Goal: Task Accomplishment & Management: Use online tool/utility

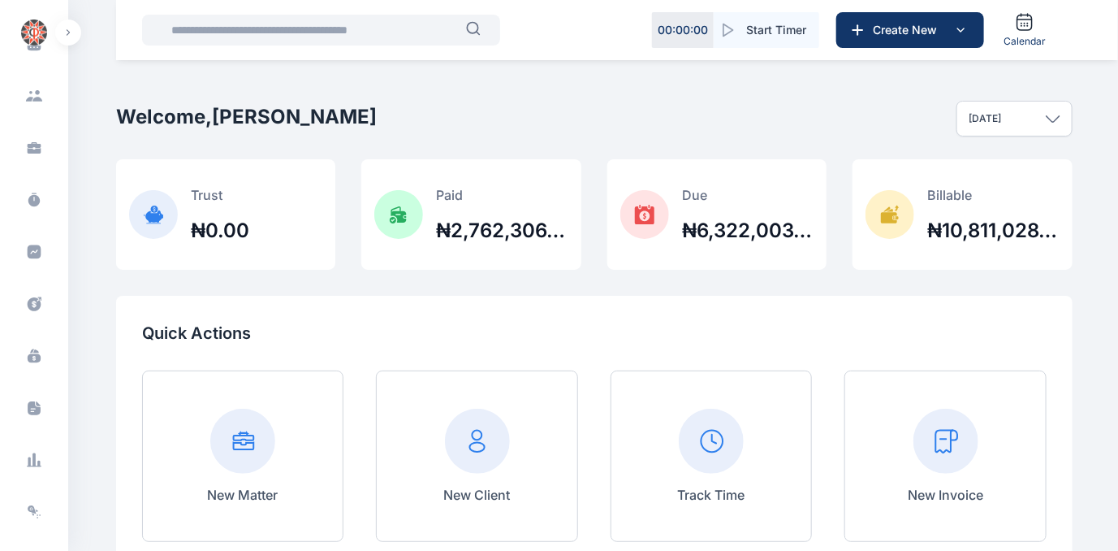
scroll to position [193, 0]
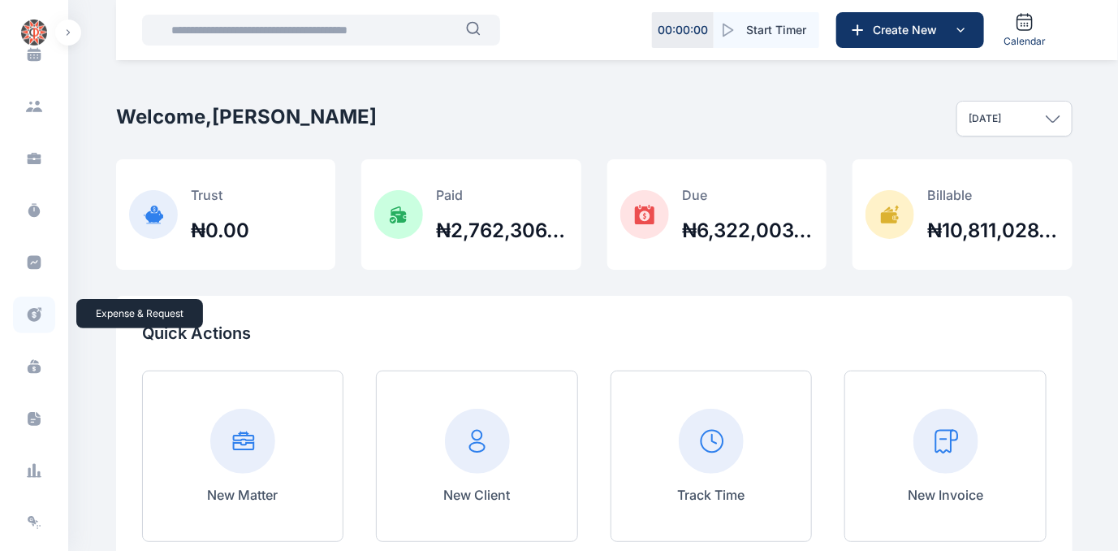
click at [30, 317] on icon at bounding box center [35, 315] width 14 height 14
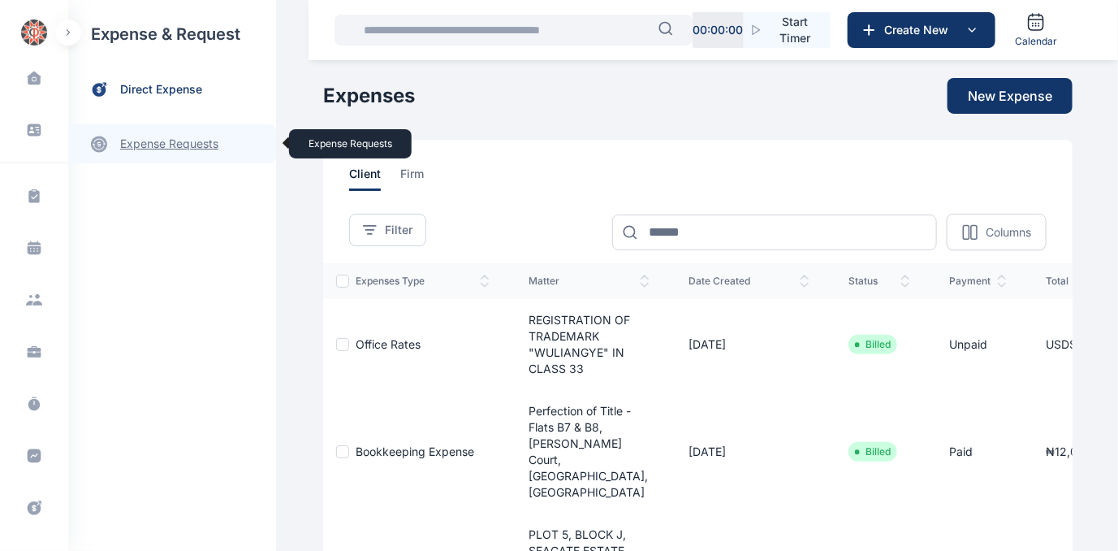
click at [151, 141] on link "expense requests expense requests" at bounding box center [172, 143] width 208 height 39
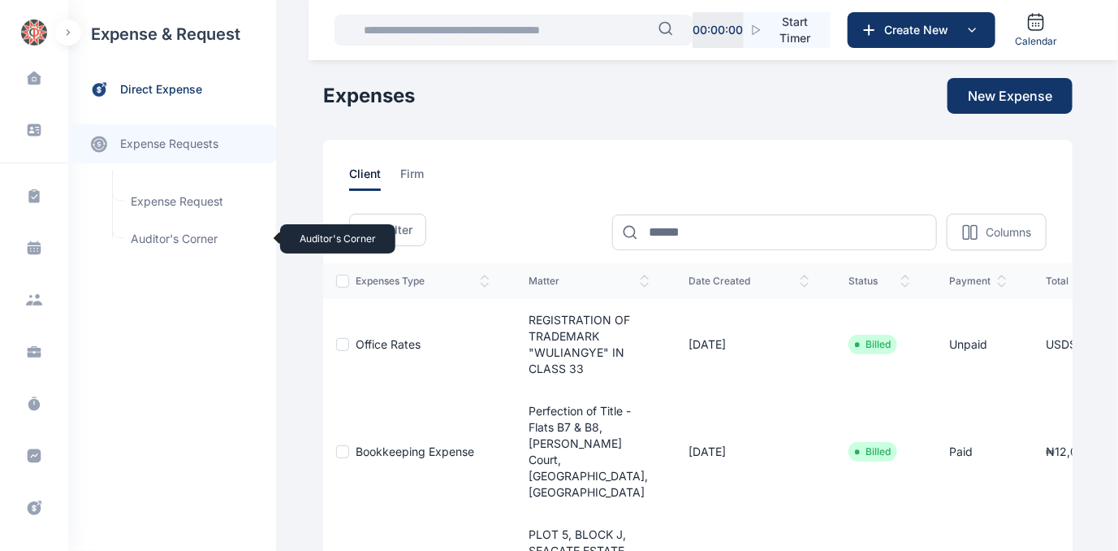
click at [157, 237] on span "Auditor's Corner Auditor's Corner" at bounding box center [194, 238] width 147 height 31
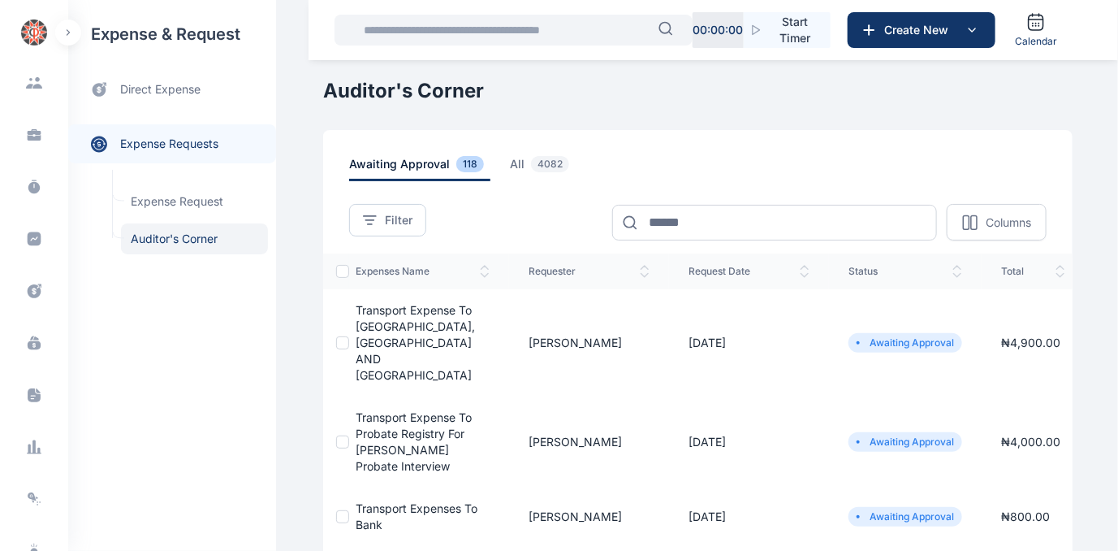
scroll to position [333, 0]
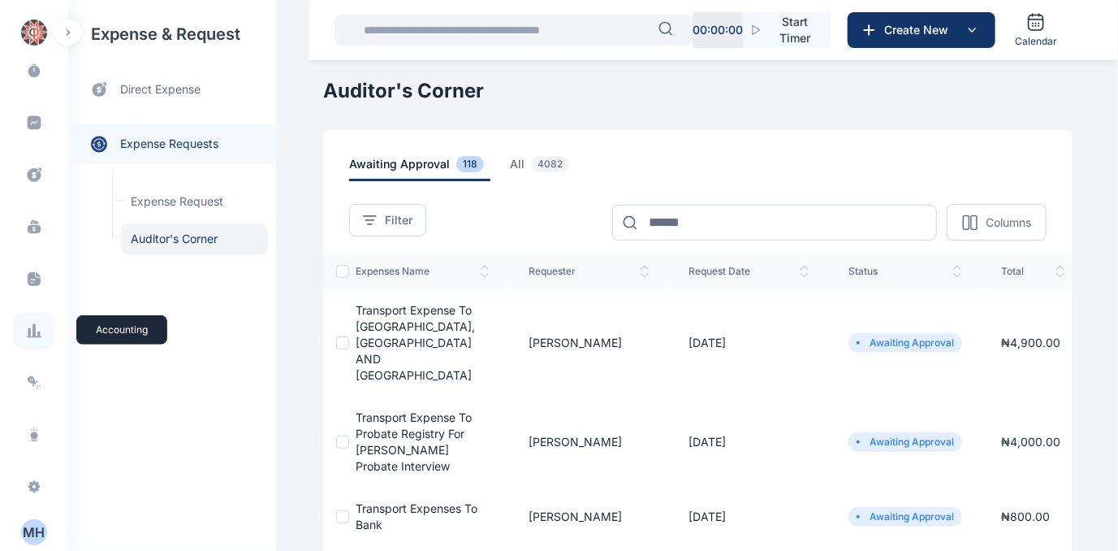
click at [28, 330] on icon at bounding box center [29, 333] width 2 height 10
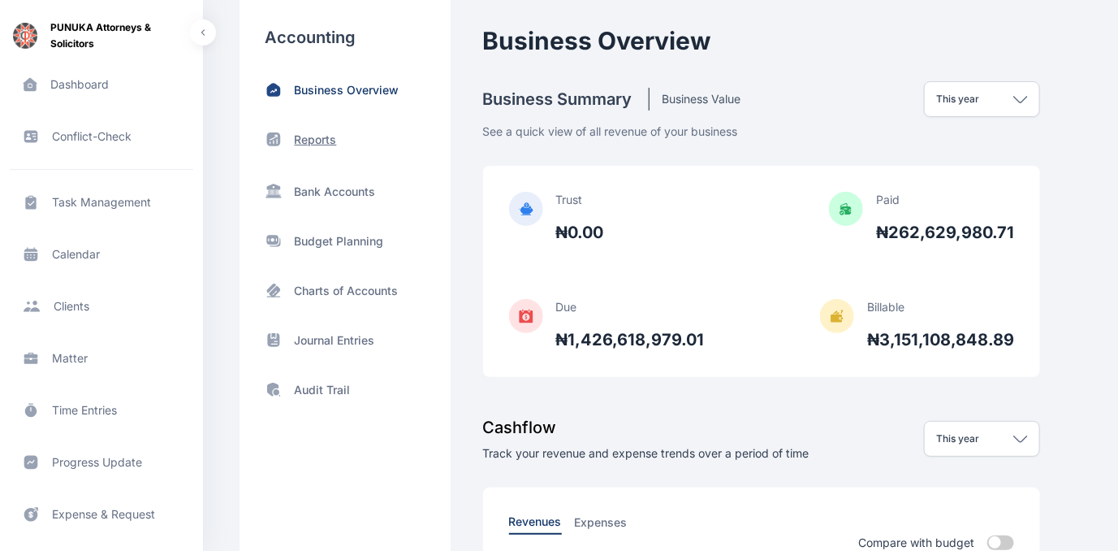
click at [300, 137] on p "Reports" at bounding box center [316, 140] width 42 height 16
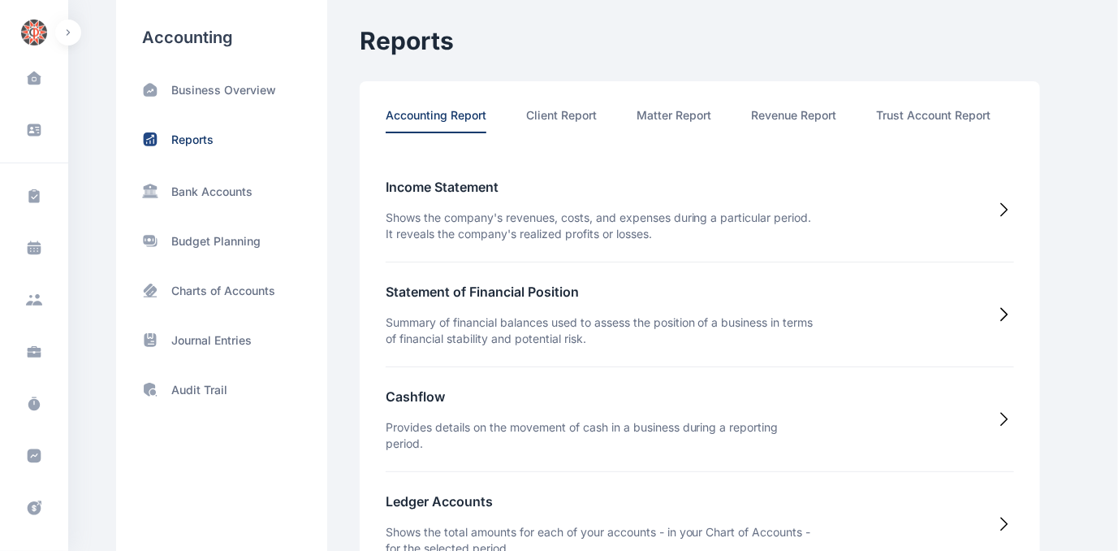
scroll to position [0, 84]
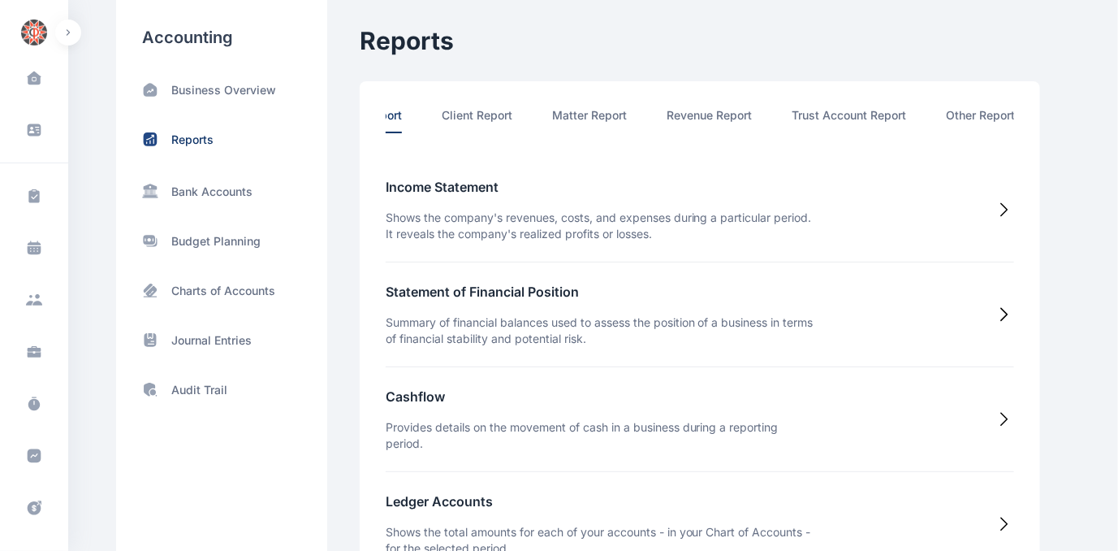
click at [972, 110] on li "Other Report" at bounding box center [981, 120] width 69 height 26
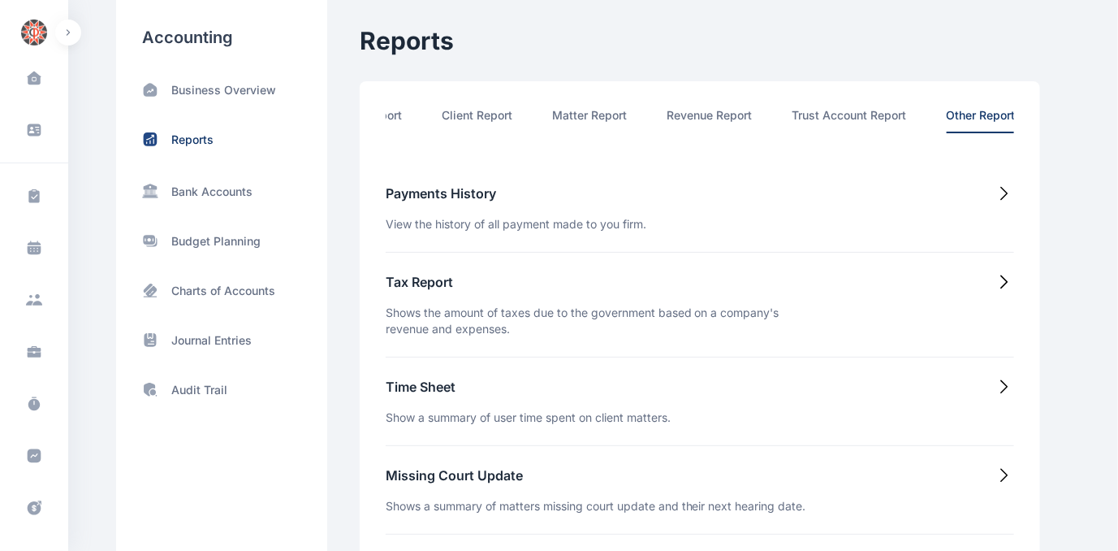
click at [405, 395] on h5 "Time Sheet" at bounding box center [528, 386] width 285 height 19
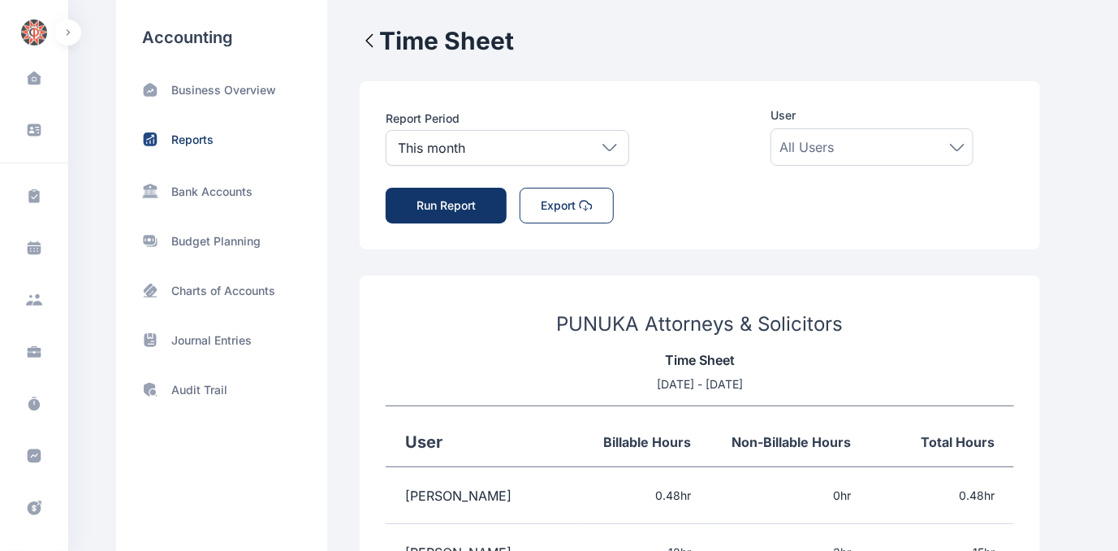
click at [608, 145] on icon at bounding box center [610, 147] width 15 height 7
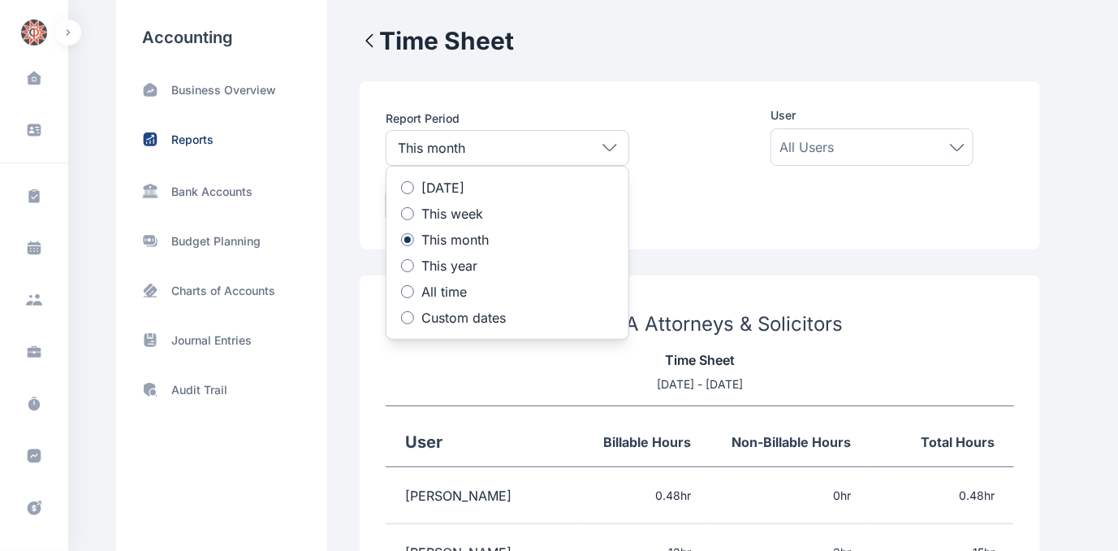
click at [408, 316] on div at bounding box center [407, 317] width 13 height 13
click at [469, 374] on icon at bounding box center [477, 374] width 16 height 16
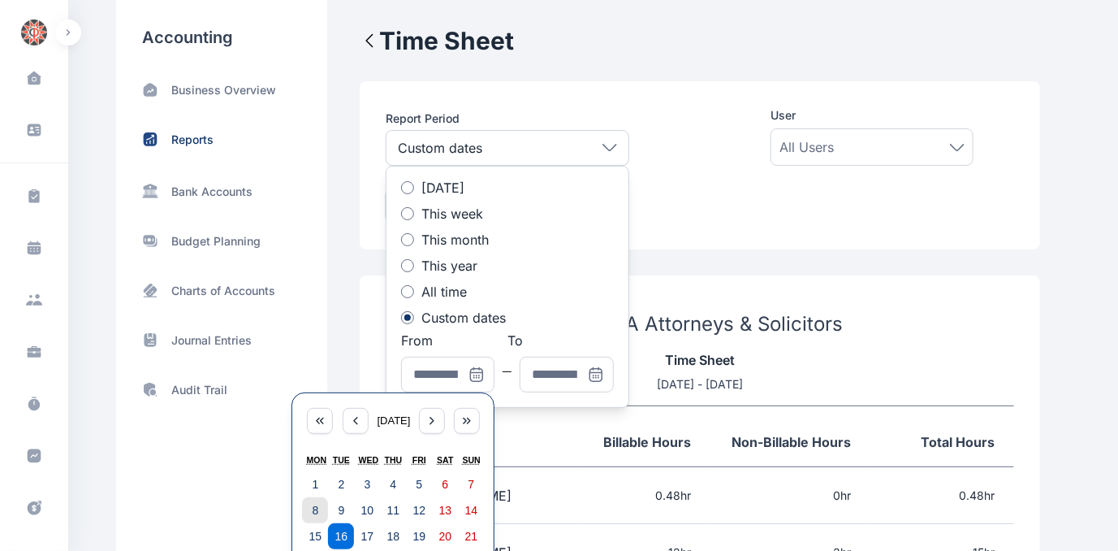
click at [316, 508] on abbr "8" at bounding box center [316, 509] width 6 height 13
type input "**********"
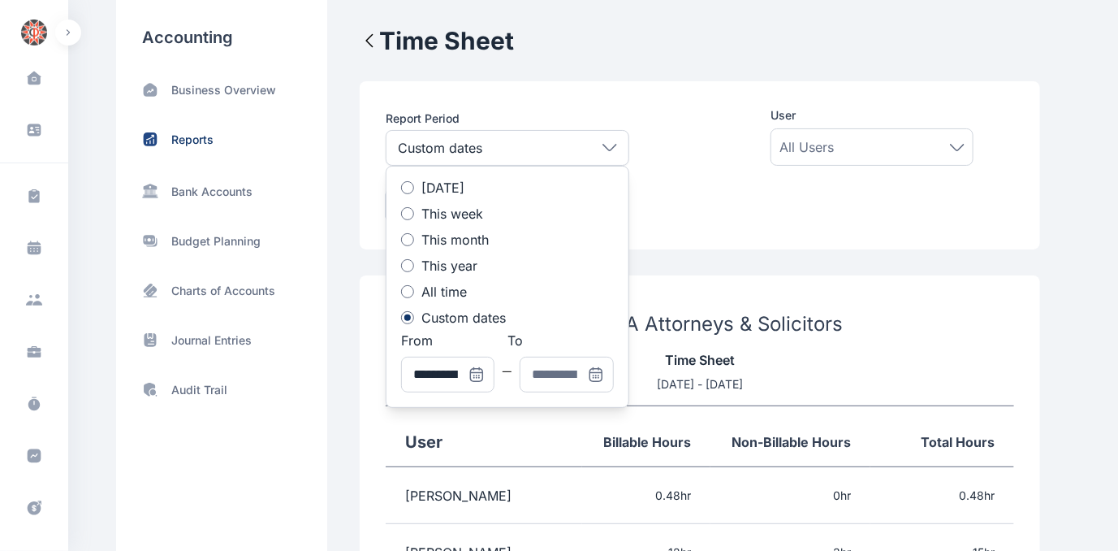
click at [599, 374] on icon at bounding box center [596, 374] width 16 height 16
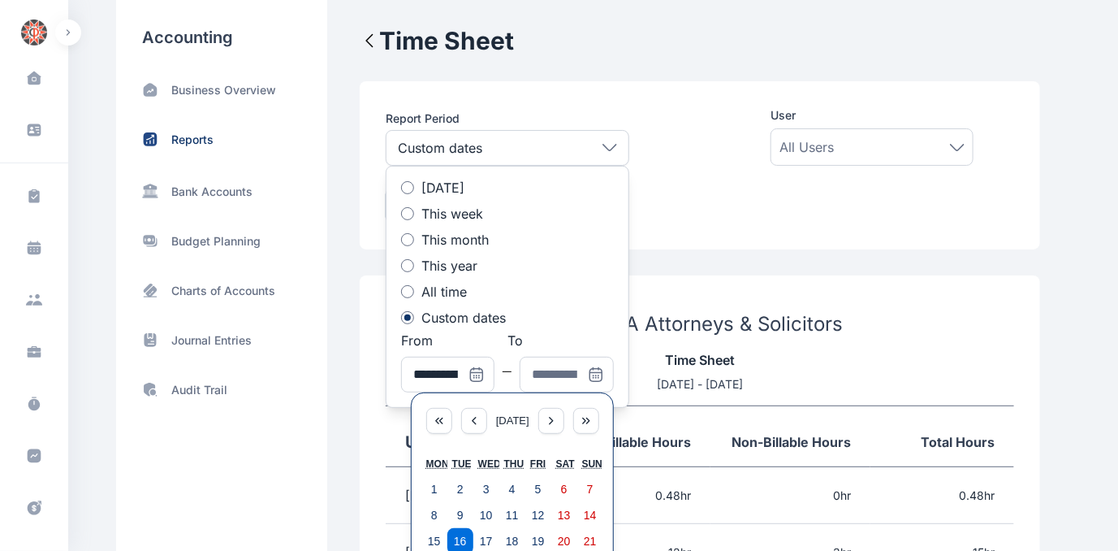
click at [599, 374] on icon at bounding box center [596, 374] width 16 height 16
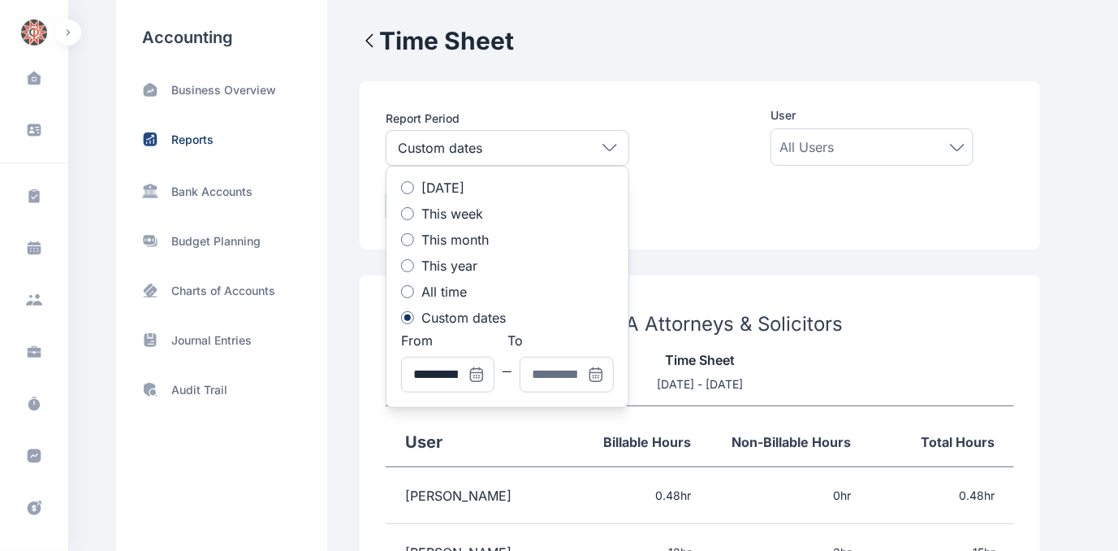
click at [598, 373] on icon at bounding box center [596, 374] width 16 height 16
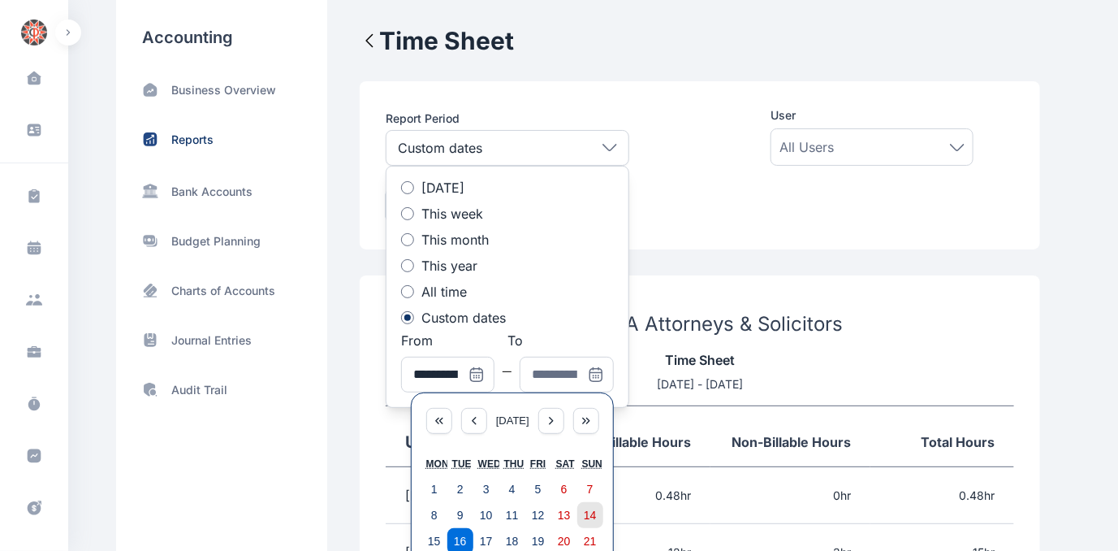
click at [585, 513] on abbr "14" at bounding box center [590, 514] width 13 height 13
type input "**********"
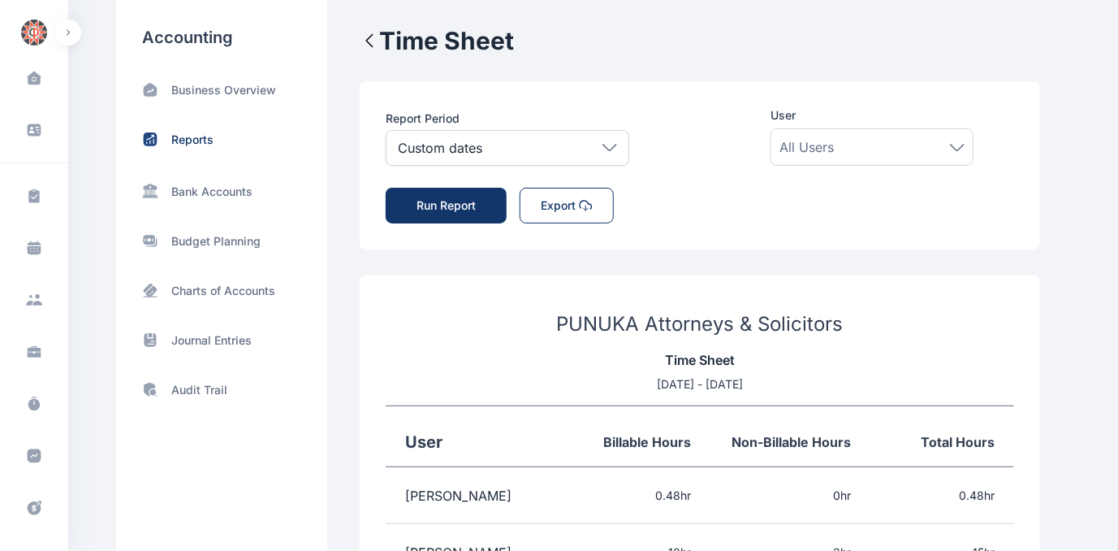
click at [757, 224] on div "**********" at bounding box center [700, 165] width 681 height 168
click at [425, 206] on button "Run Report" at bounding box center [446, 206] width 121 height 36
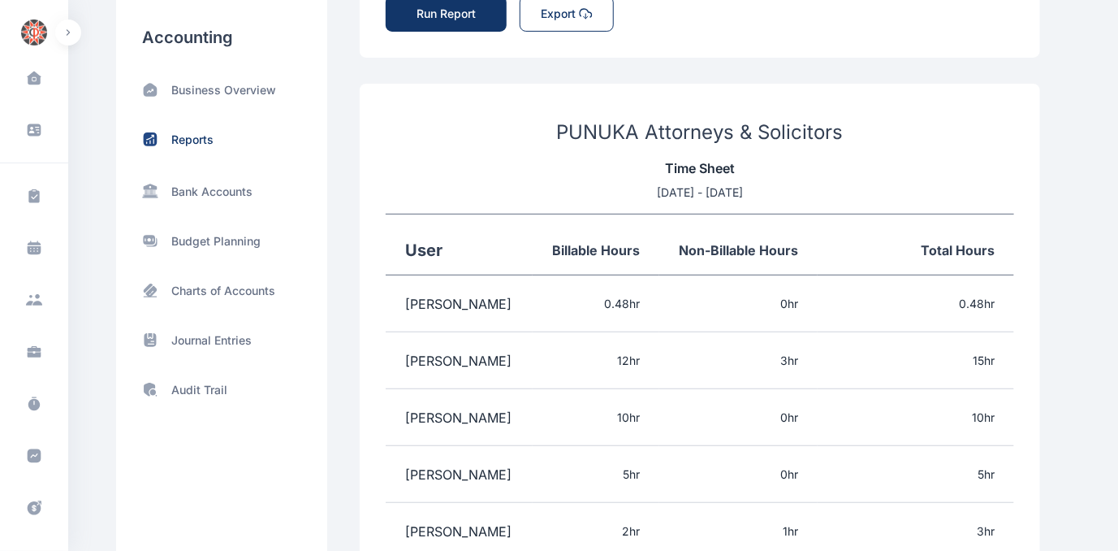
scroll to position [0, 0]
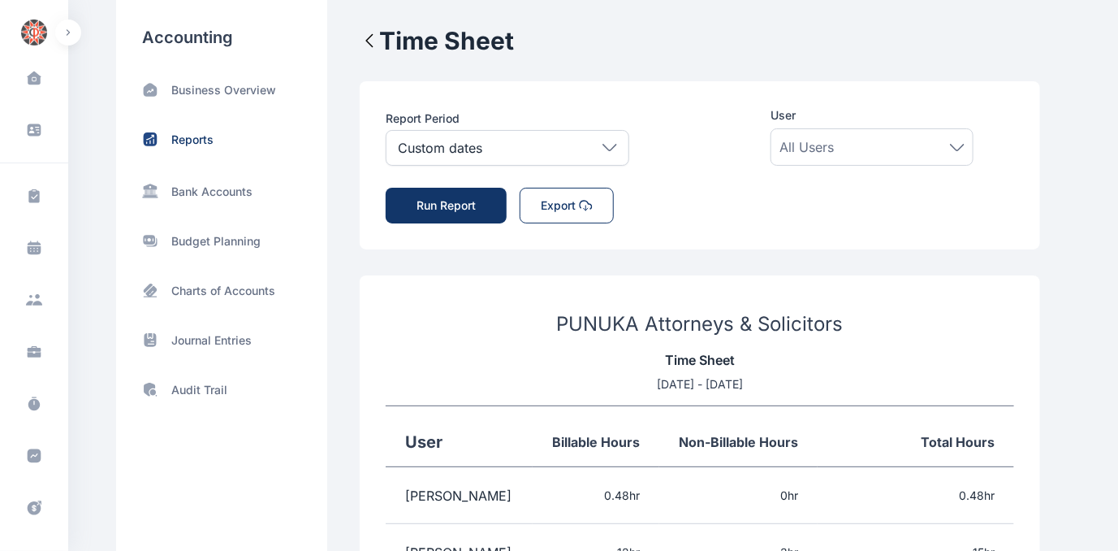
click at [550, 205] on button "Export" at bounding box center [567, 206] width 94 height 36
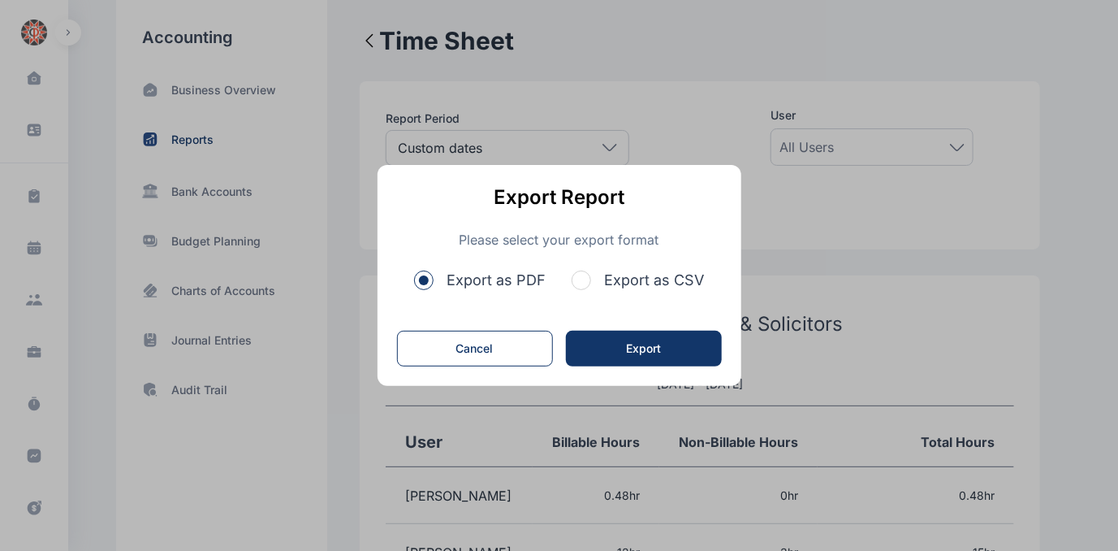
click at [585, 278] on span "button" at bounding box center [581, 279] width 19 height 19
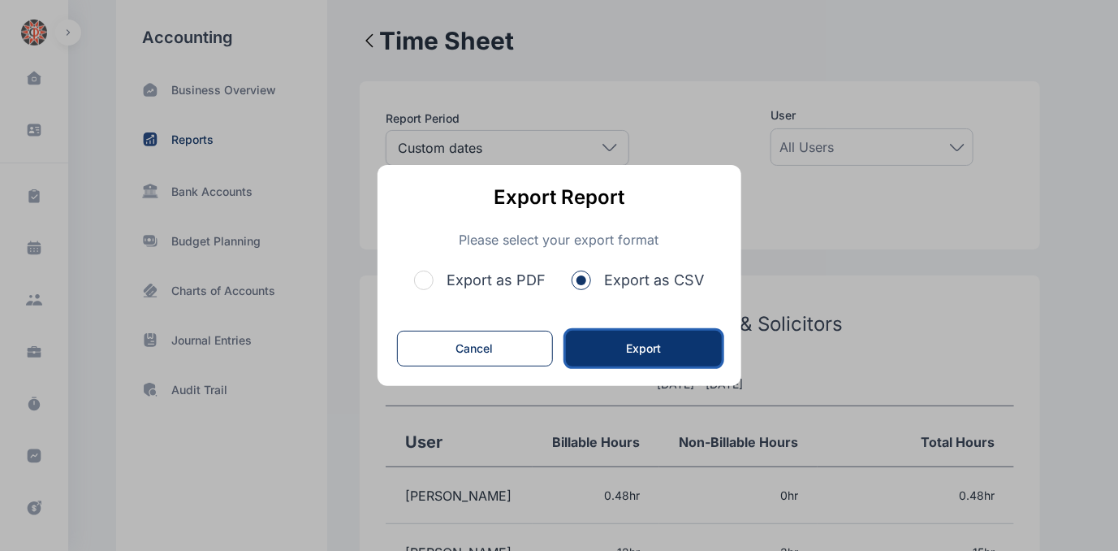
click at [638, 350] on button "Export" at bounding box center [644, 349] width 156 height 36
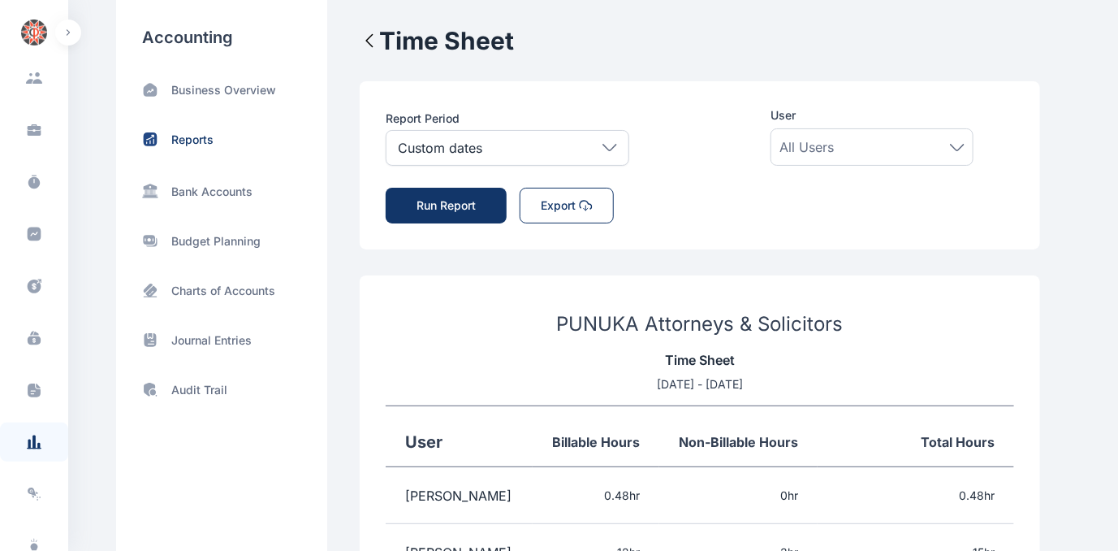
scroll to position [227, 0]
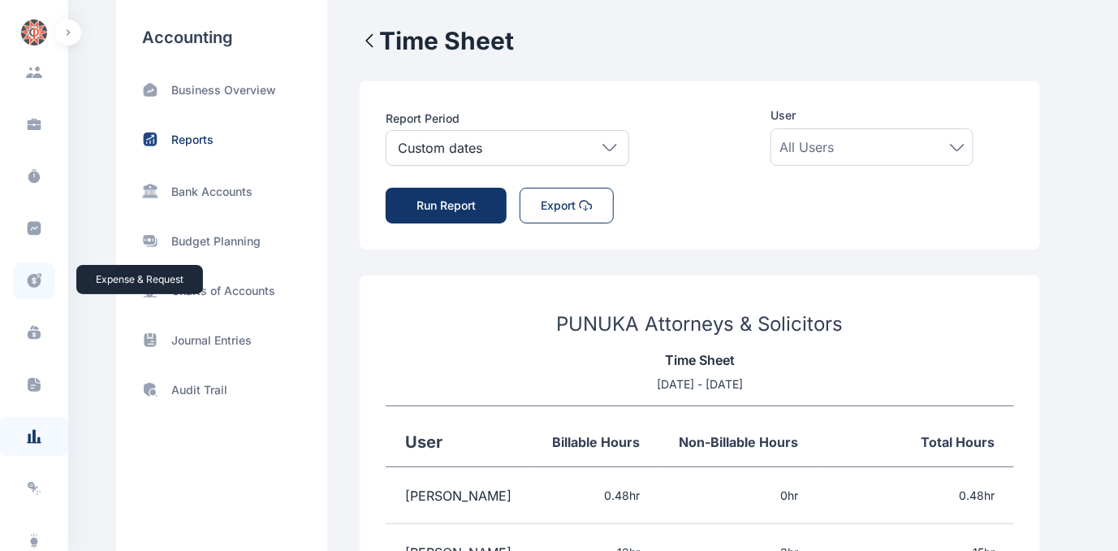
click at [29, 279] on icon at bounding box center [35, 281] width 14 height 14
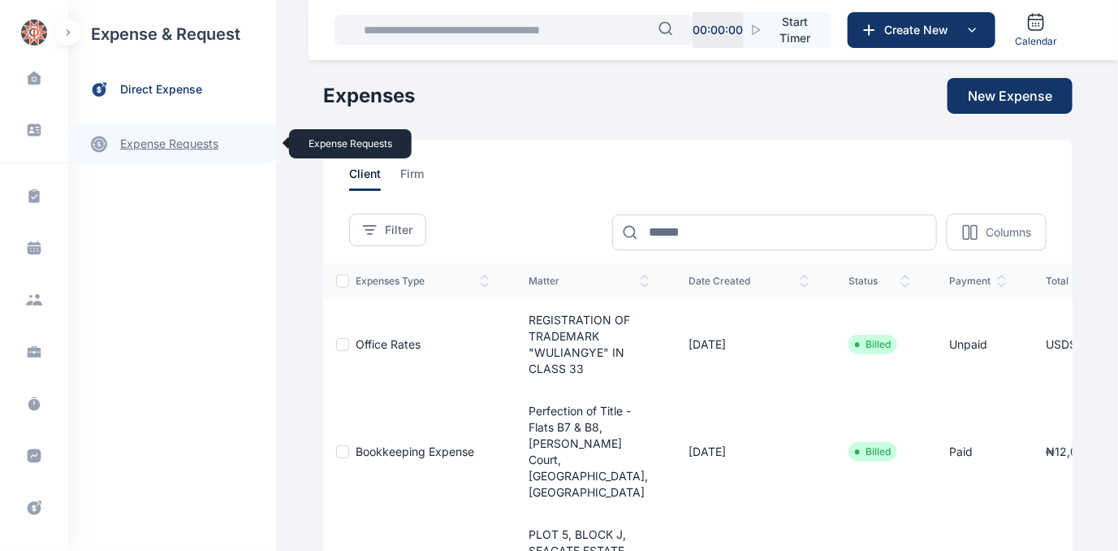
click at [156, 140] on link "expense requests expense requests" at bounding box center [172, 143] width 208 height 39
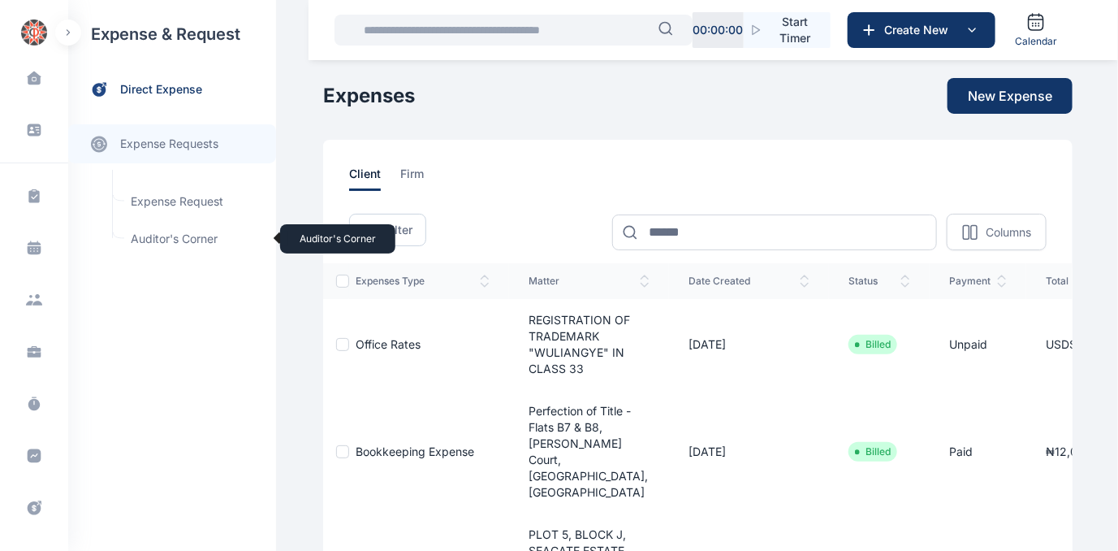
click at [152, 235] on span "Auditor's Corner Auditor's Corner" at bounding box center [194, 238] width 147 height 31
